Goal: Task Accomplishment & Management: Manage account settings

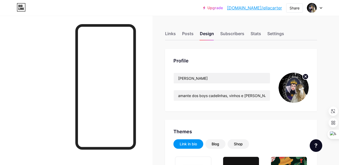
click at [295, 88] on img at bounding box center [294, 88] width 30 height 30
click at [309, 75] on circle at bounding box center [306, 77] width 6 height 6
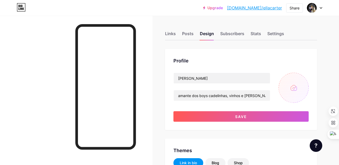
click at [295, 89] on input "file" at bounding box center [294, 88] width 30 height 30
type input "C:\fakepath\redes.png"
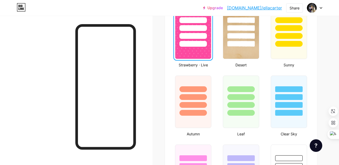
scroll to position [445, 0]
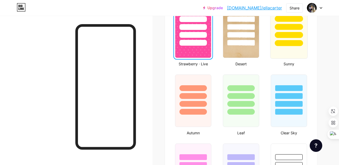
click at [295, 34] on div at bounding box center [289, 35] width 28 height 6
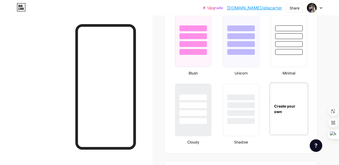
scroll to position [576, 0]
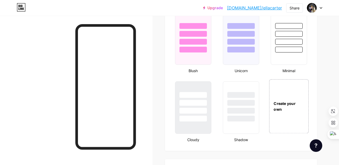
click at [292, 101] on div "Create your own" at bounding box center [289, 106] width 40 height 54
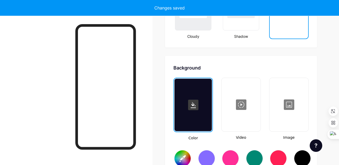
scroll to position [714, 0]
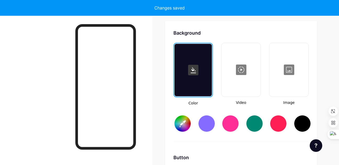
type input "#ffffff"
type input "#000000"
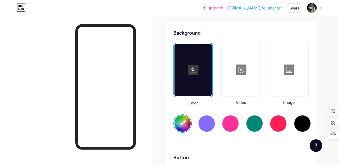
click at [296, 70] on div at bounding box center [289, 69] width 38 height 52
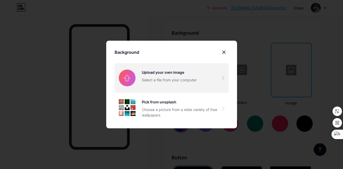
click at [163, 75] on input "file" at bounding box center [172, 77] width 114 height 29
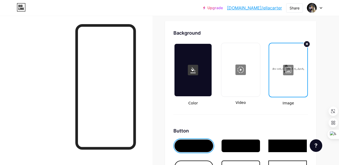
click at [310, 44] on circle at bounding box center [307, 44] width 6 height 6
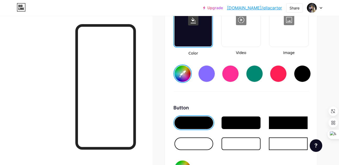
scroll to position [766, 0]
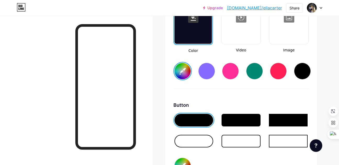
click at [199, 138] on div at bounding box center [194, 141] width 39 height 13
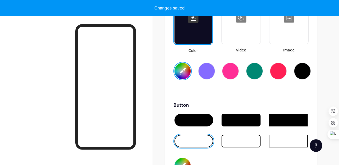
click at [211, 99] on div "Background Color Video Image #ffffff Button #000000 Font Inter Poppins EB Garam…" at bounding box center [241, 132] width 135 height 310
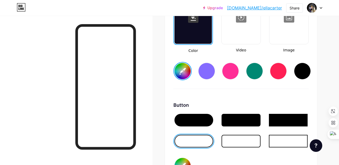
click at [201, 117] on div at bounding box center [194, 120] width 39 height 13
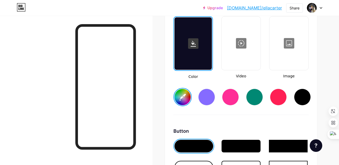
scroll to position [740, 0]
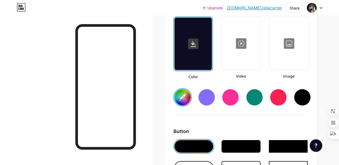
click at [182, 98] on input "#ffffff" at bounding box center [183, 97] width 16 height 16
type input "#4d99ea"
click at [165, 84] on div "Background Color Video Image #4d99ea Button #000000 Font Inter Poppins EB Garam…" at bounding box center [241, 158] width 152 height 327
click at [298, 47] on div at bounding box center [289, 43] width 38 height 52
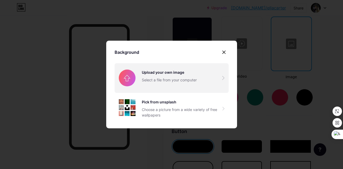
click at [203, 74] on input "file" at bounding box center [172, 77] width 114 height 29
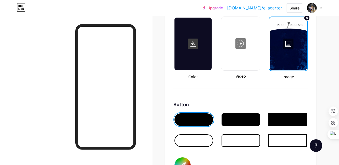
click at [286, 42] on div at bounding box center [288, 44] width 37 height 52
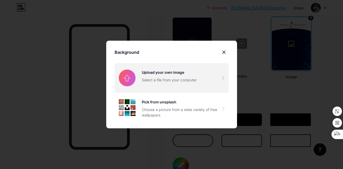
click at [187, 76] on input "file" at bounding box center [172, 77] width 114 height 29
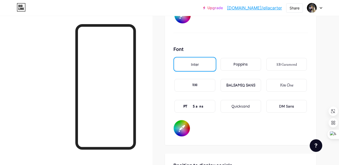
scroll to position [897, 0]
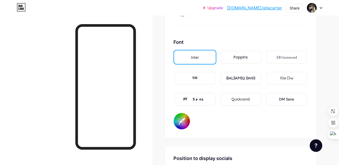
click at [281, 53] on div "EB Garamond" at bounding box center [287, 57] width 41 height 13
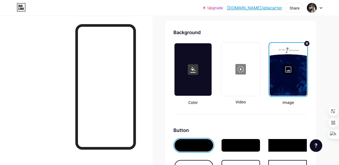
scroll to position [714, 0]
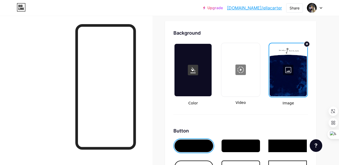
click at [293, 69] on div at bounding box center [288, 70] width 37 height 52
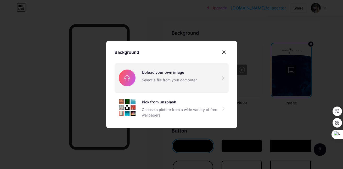
click at [198, 72] on input "file" at bounding box center [172, 77] width 114 height 29
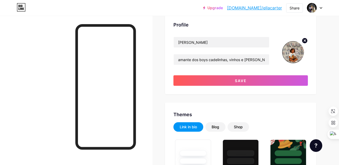
scroll to position [32, 0]
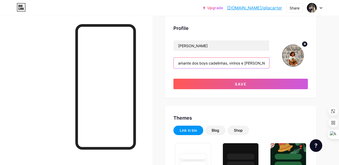
click at [177, 64] on input "amante dos boys cadelinhas, vinhos e [PERSON_NAME] pretos (by [PERSON_NAME])" at bounding box center [222, 63] width 96 height 10
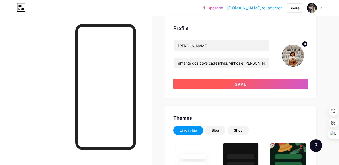
click at [273, 82] on button "Save" at bounding box center [241, 84] width 135 height 10
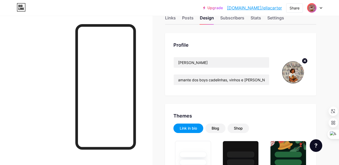
scroll to position [0, 0]
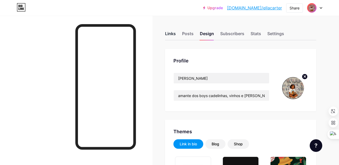
click at [170, 34] on div "Links" at bounding box center [170, 34] width 11 height 9
